Goal: Task Accomplishment & Management: Manage account settings

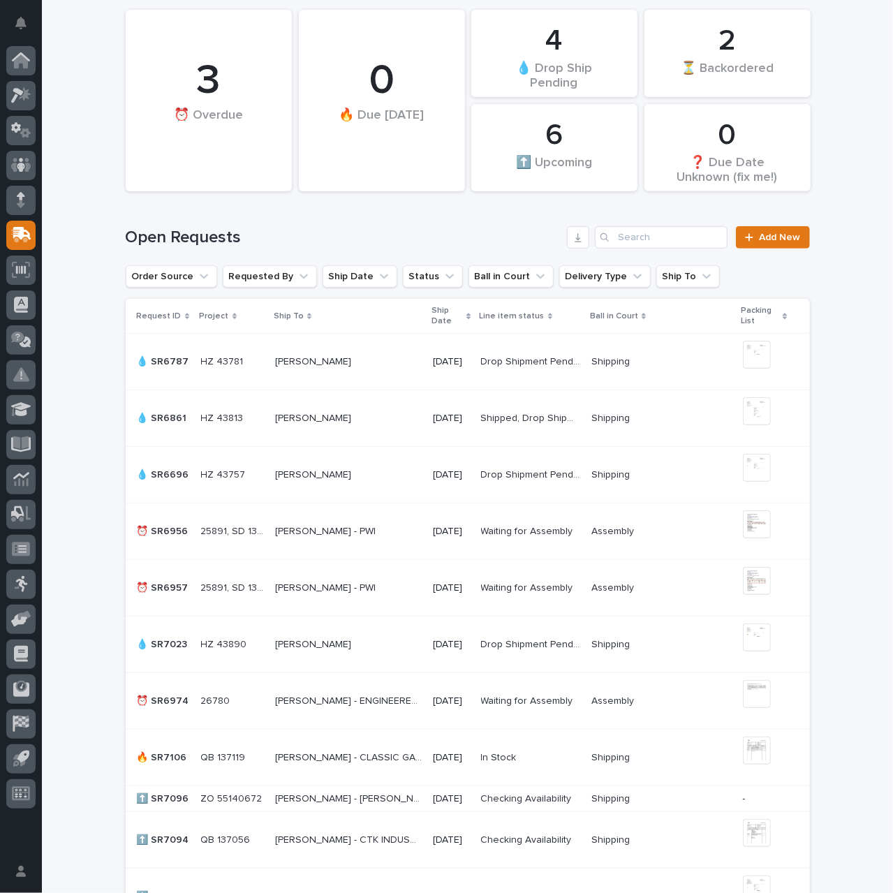
scroll to position [70, 0]
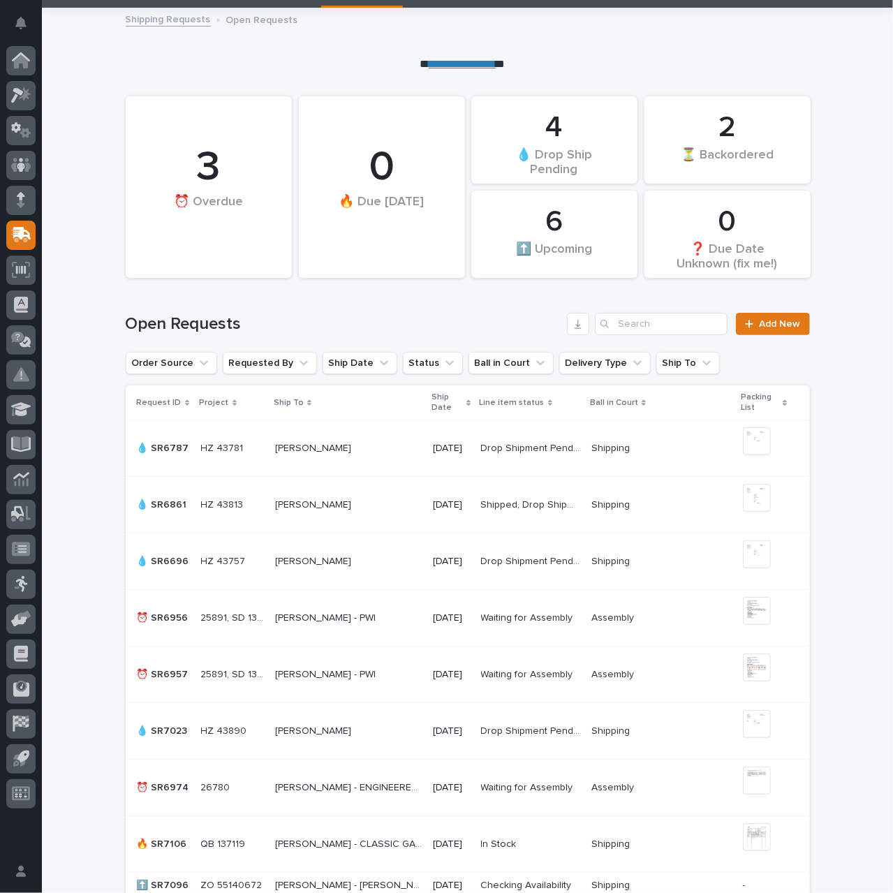
click at [385, 843] on p "[PERSON_NAME] - CLASSIC GARDEN STRUCTURES" at bounding box center [350, 843] width 150 height 15
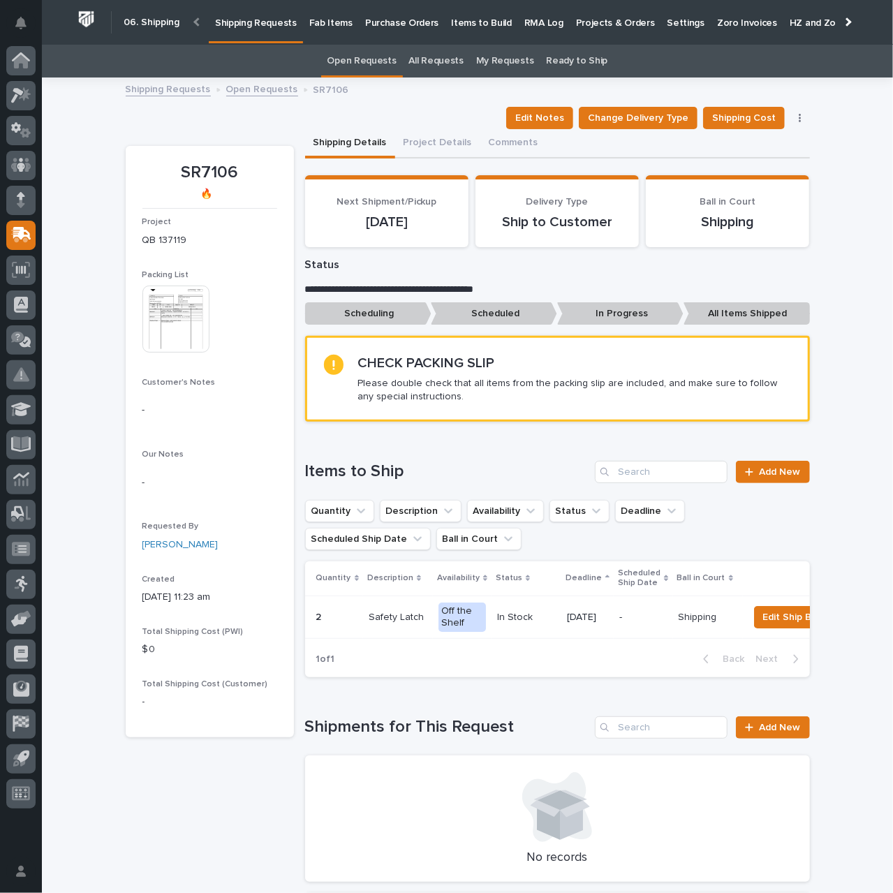
click at [180, 336] on img at bounding box center [175, 319] width 67 height 67
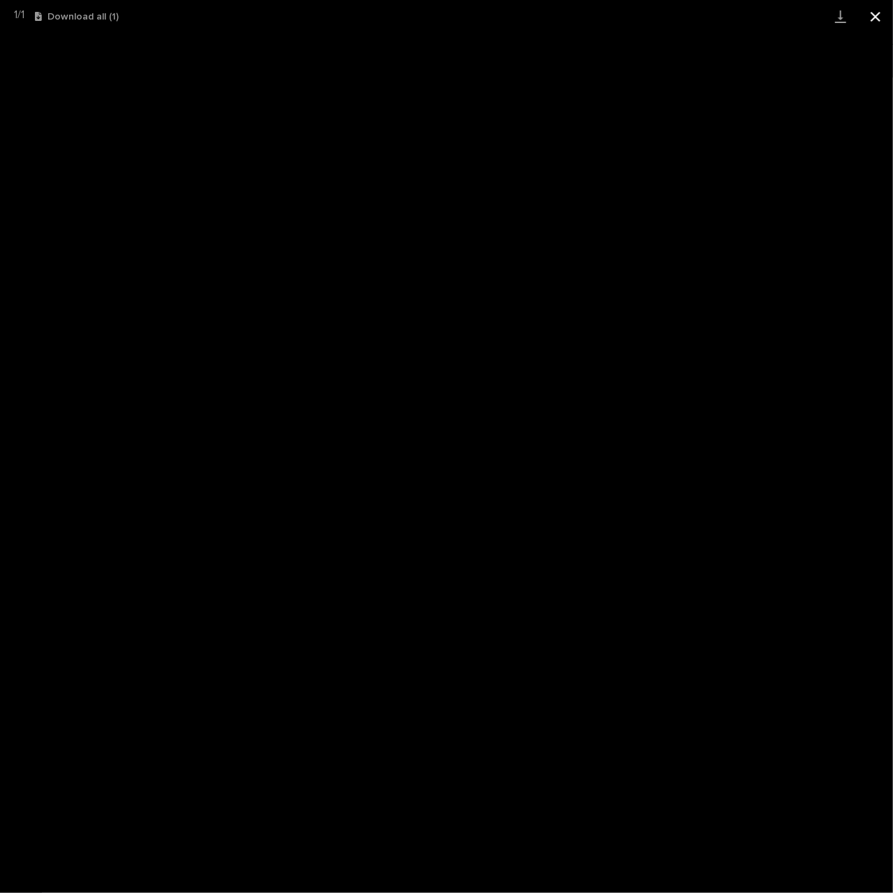
click at [878, 18] on button "Close gallery" at bounding box center [875, 16] width 35 height 33
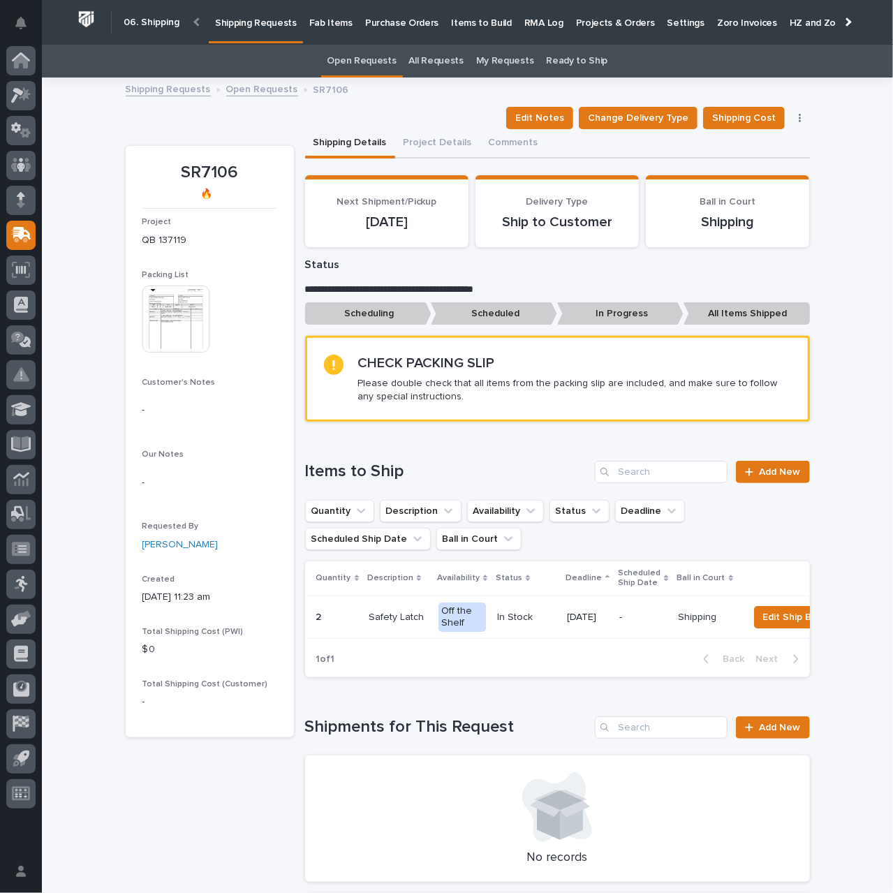
click at [242, 27] on p "Shipping Requests" at bounding box center [256, 14] width 82 height 29
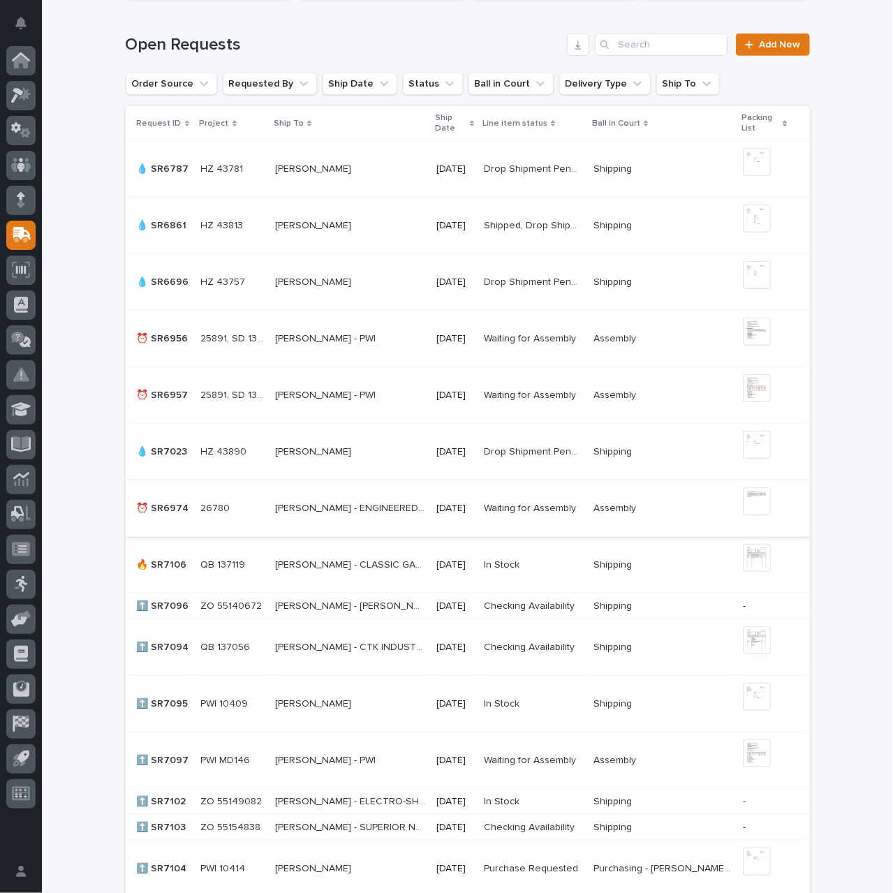
scroll to position [364, 0]
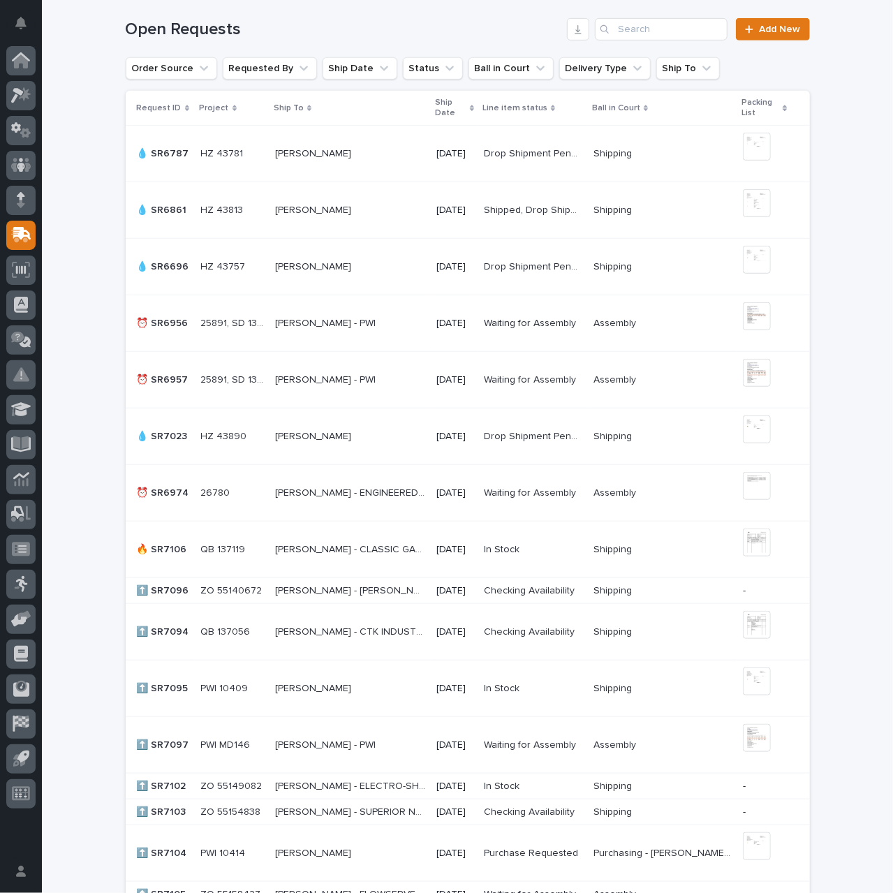
click at [404, 544] on p "[PERSON_NAME] - CLASSIC GARDEN STRUCTURES" at bounding box center [352, 548] width 154 height 15
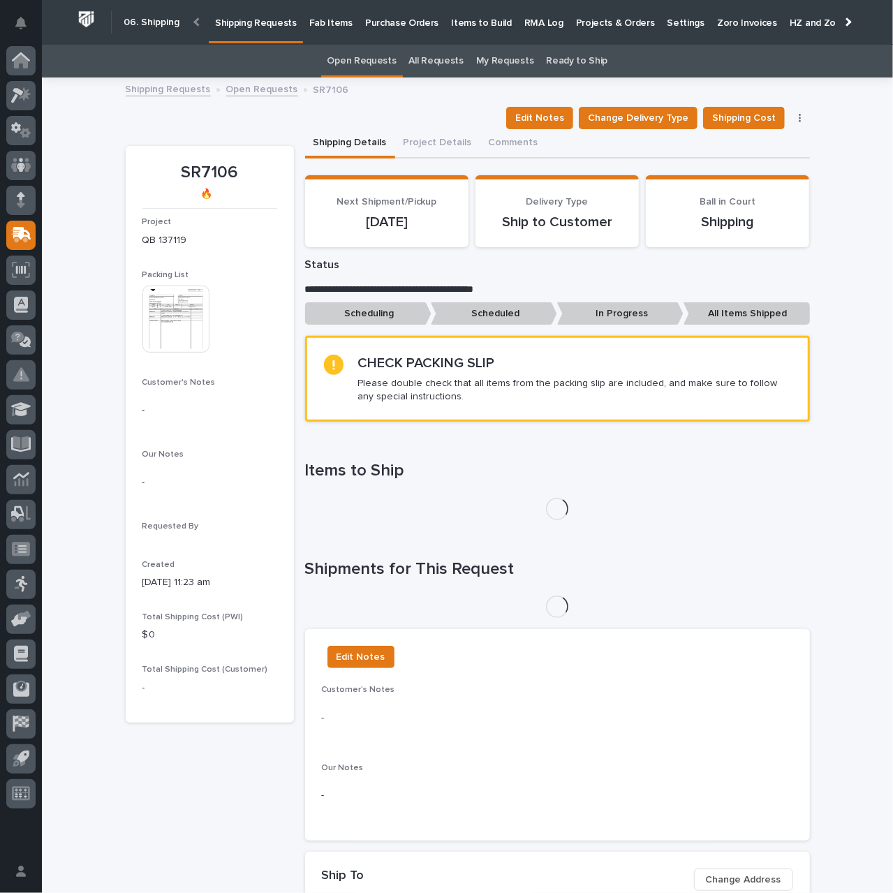
scroll to position [45, 0]
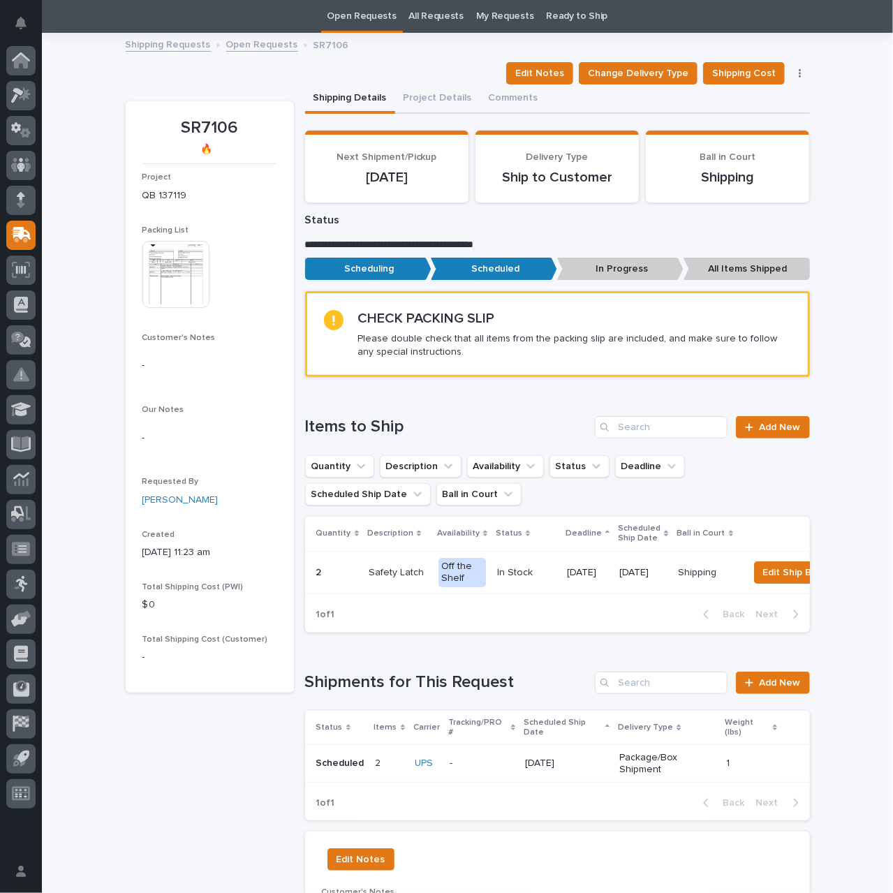
click at [167, 295] on img at bounding box center [175, 274] width 67 height 67
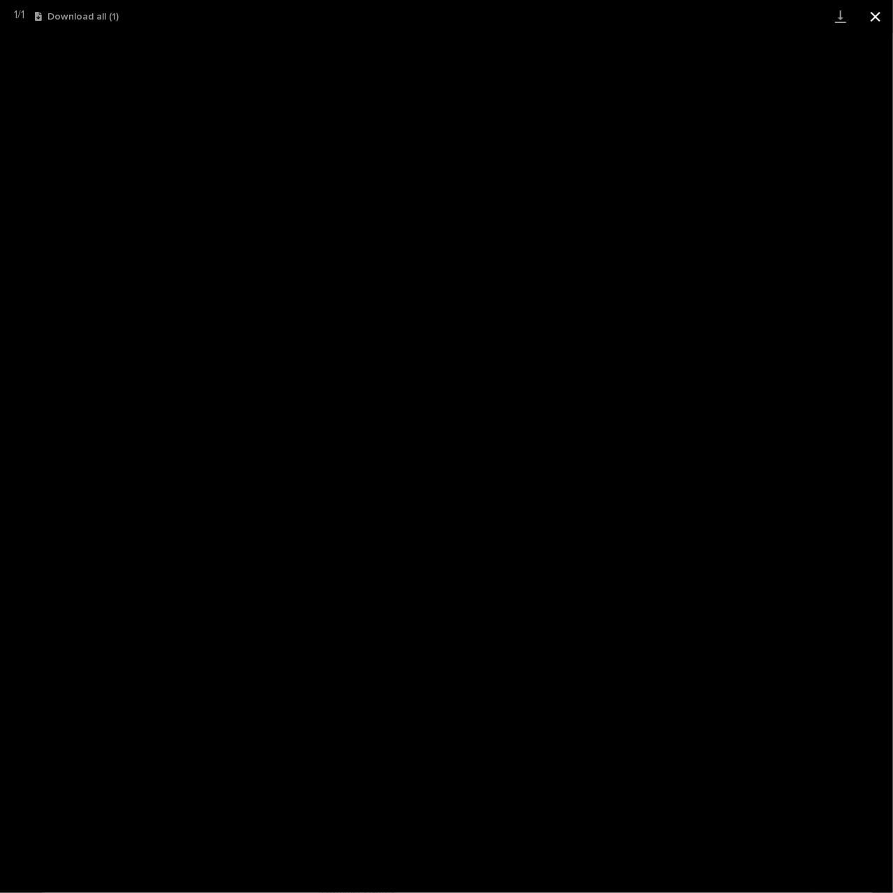
click at [877, 17] on button "Close gallery" at bounding box center [875, 16] width 35 height 33
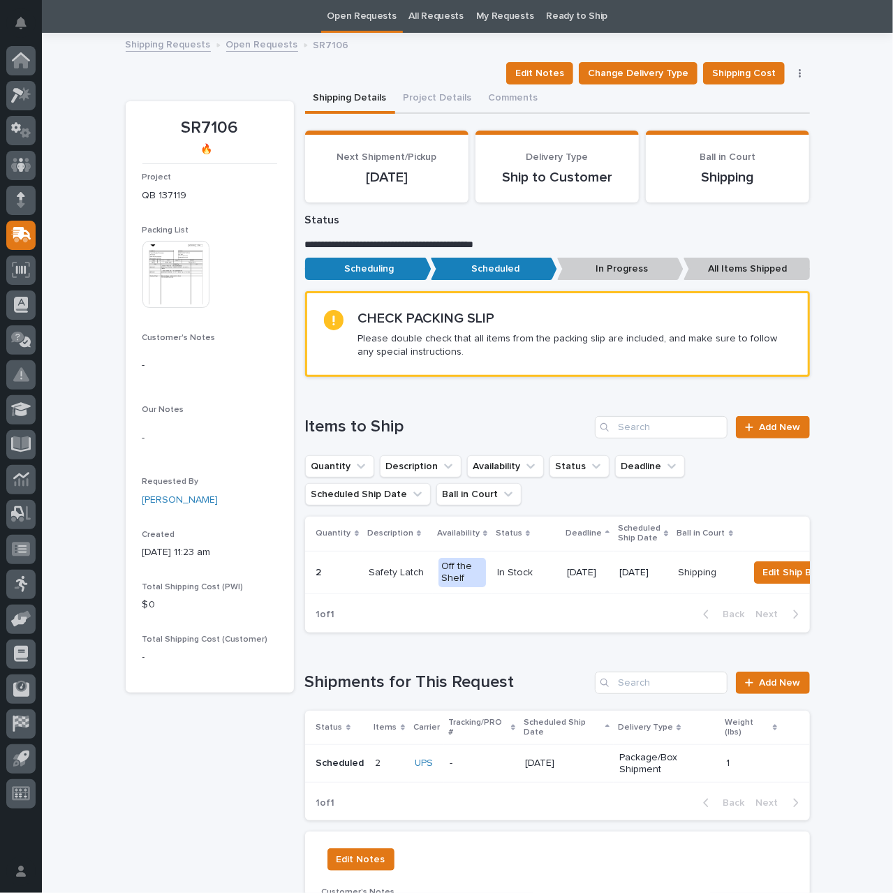
click at [561, 767] on p "[DATE]" at bounding box center [566, 763] width 83 height 12
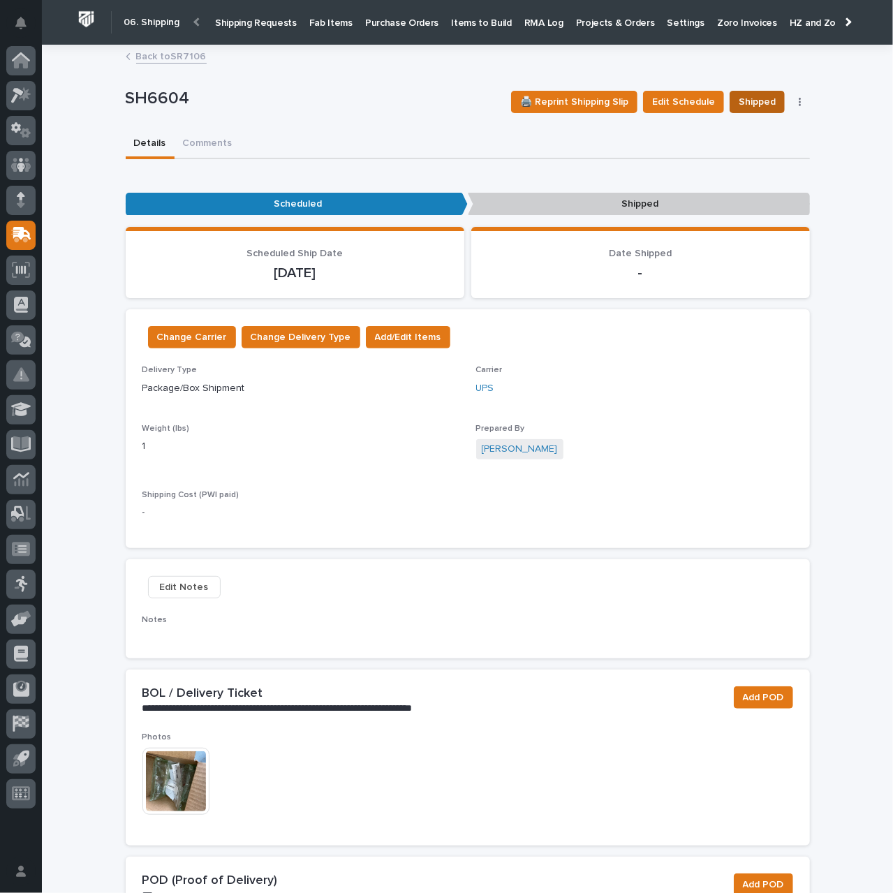
click at [755, 99] on span "Shipped" at bounding box center [757, 102] width 37 height 17
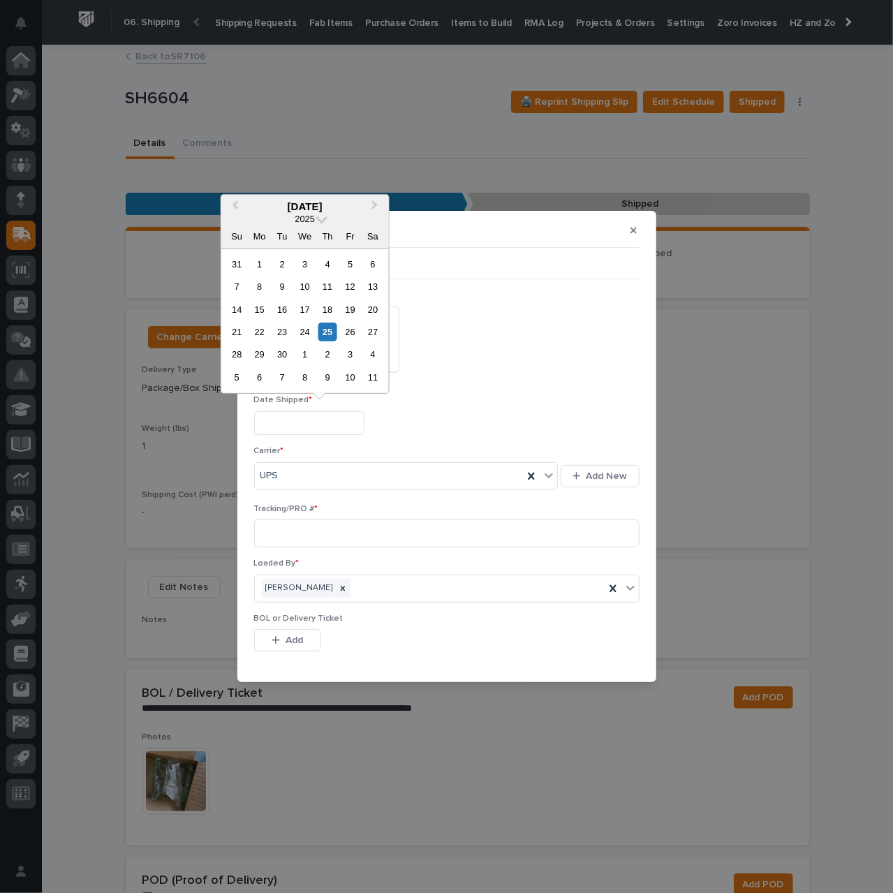
click at [341, 420] on input "text" at bounding box center [309, 423] width 110 height 24
click at [327, 333] on div "25" at bounding box center [327, 332] width 19 height 19
type input "**********"
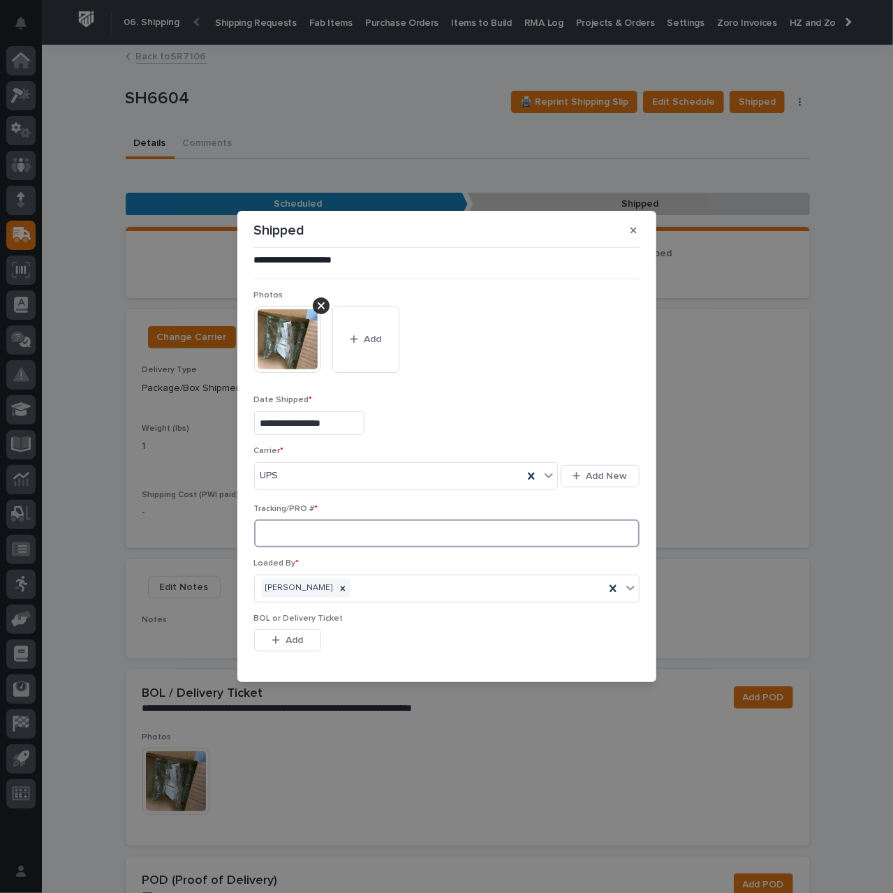
click at [311, 536] on input at bounding box center [446, 533] width 385 height 28
paste input "1Z831R2E0392813323"
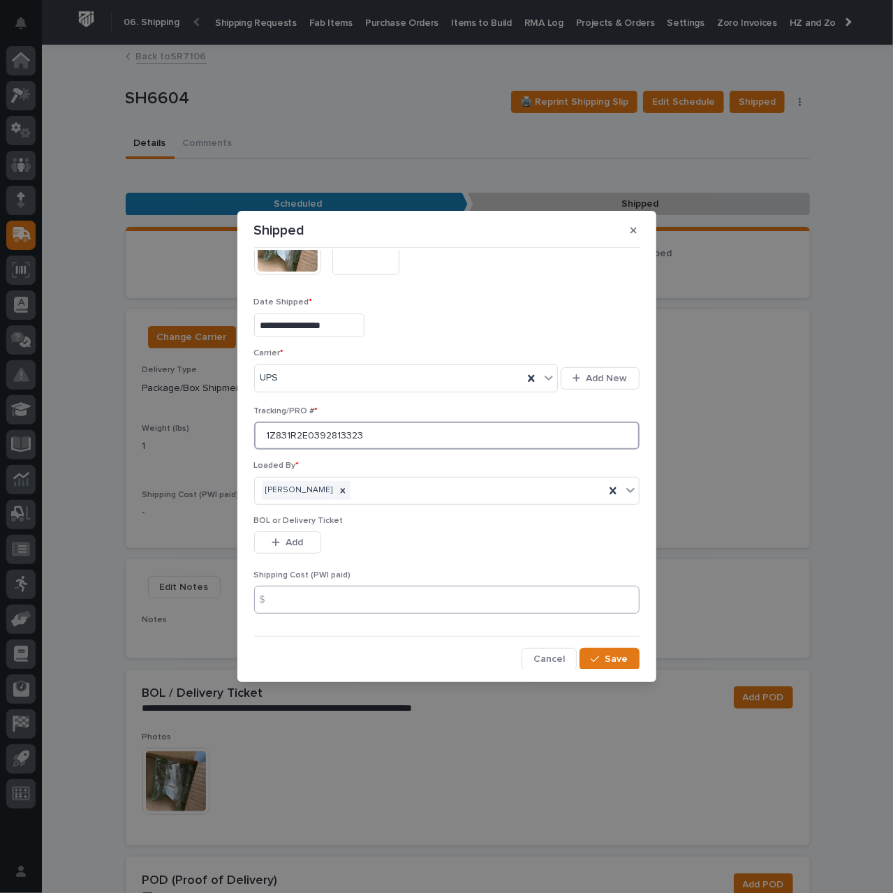
type input "1Z831R2E0392813323"
click at [367, 602] on input at bounding box center [446, 600] width 385 height 28
type input "10.07"
click at [613, 658] on span "Save" at bounding box center [616, 659] width 23 height 13
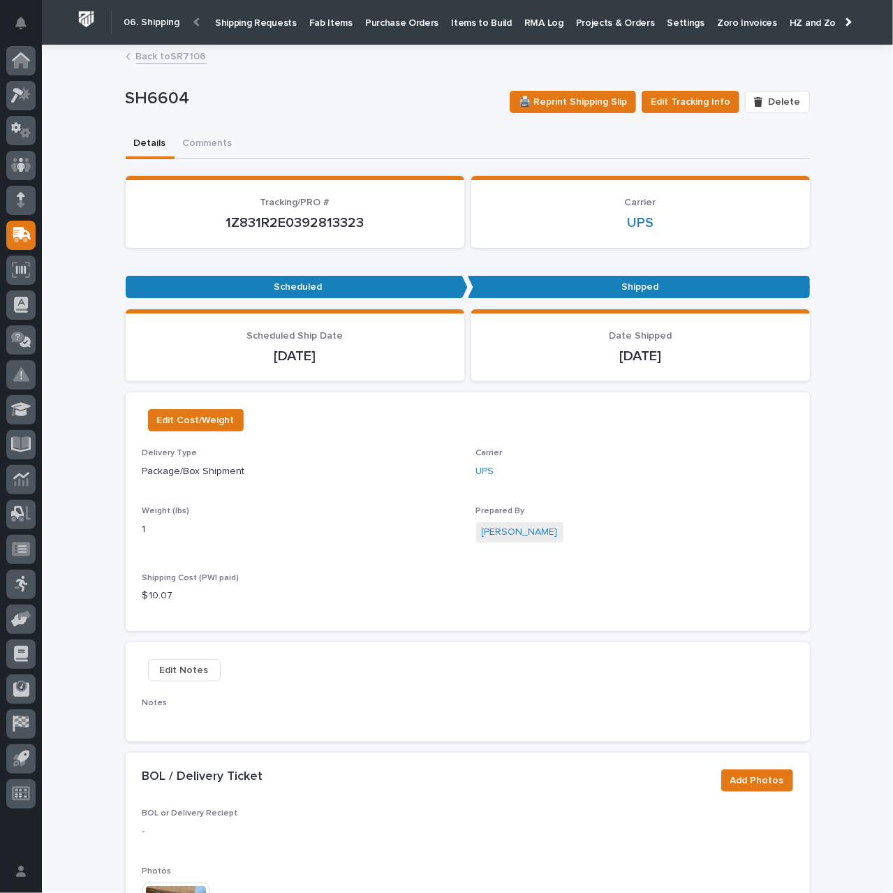
click at [236, 20] on p "Shipping Requests" at bounding box center [256, 14] width 82 height 29
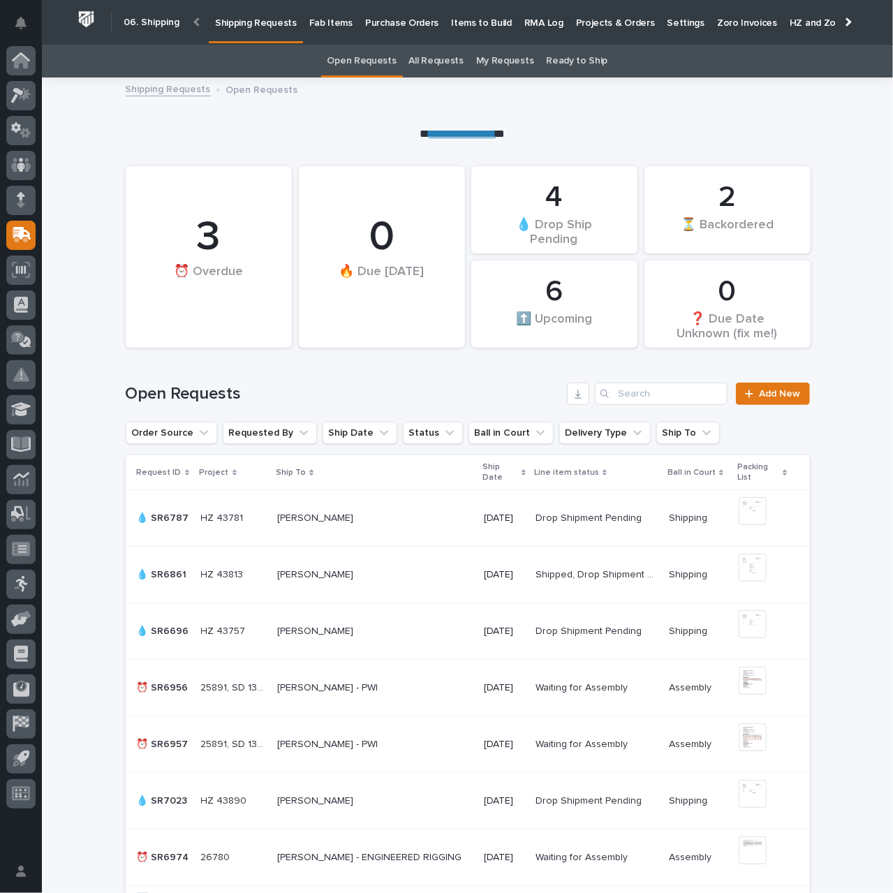
click at [457, 136] on link "**********" at bounding box center [462, 133] width 67 height 10
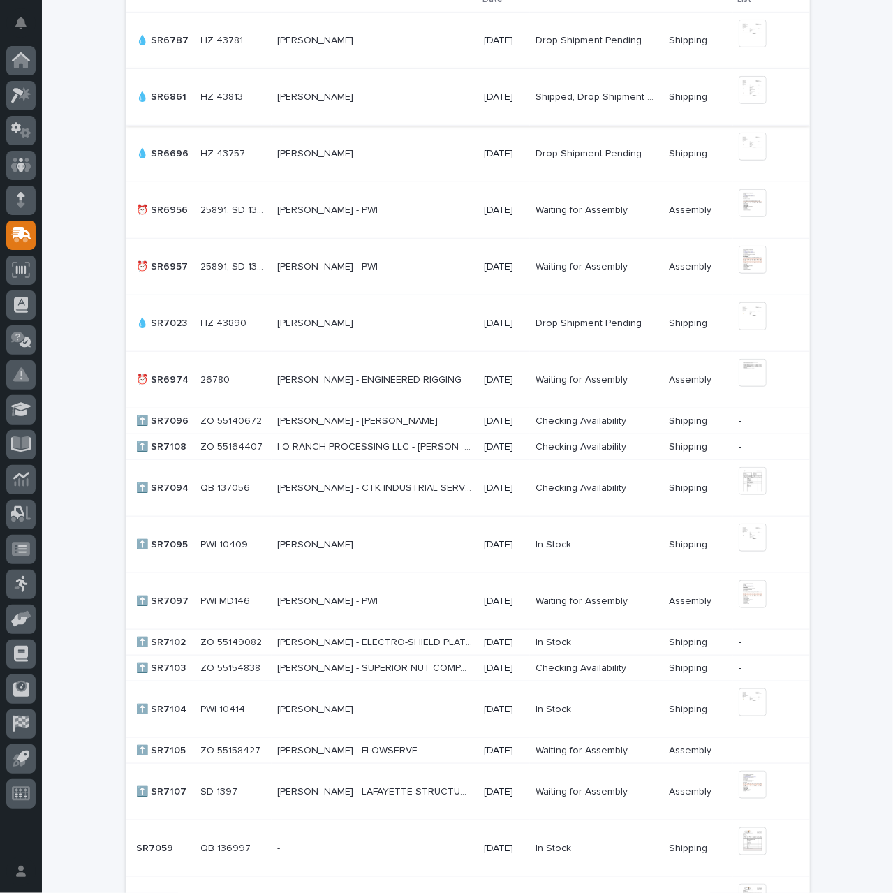
scroll to position [489, 0]
